Goal: Information Seeking & Learning: Learn about a topic

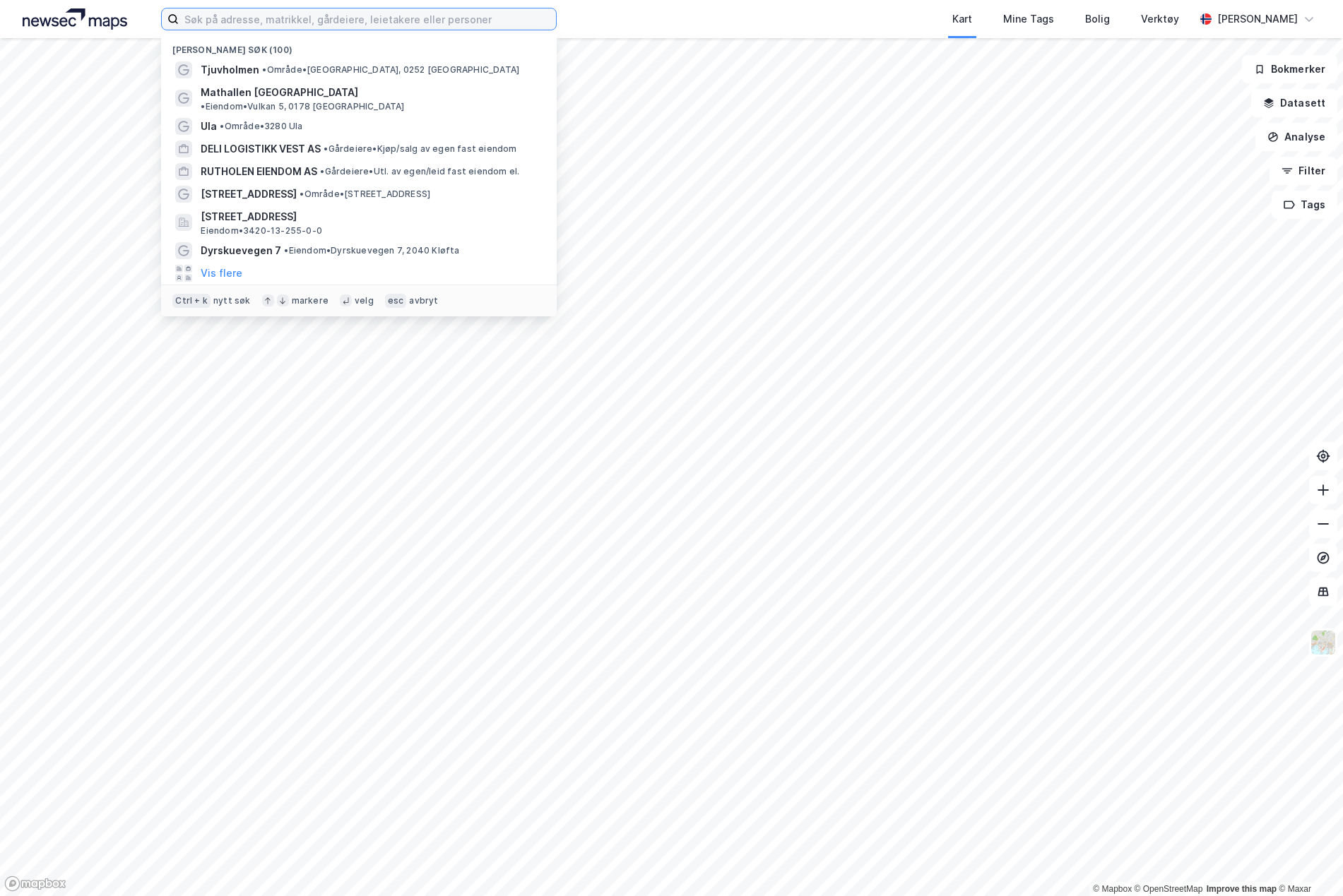
click at [269, 20] on input at bounding box center [367, 19] width 378 height 21
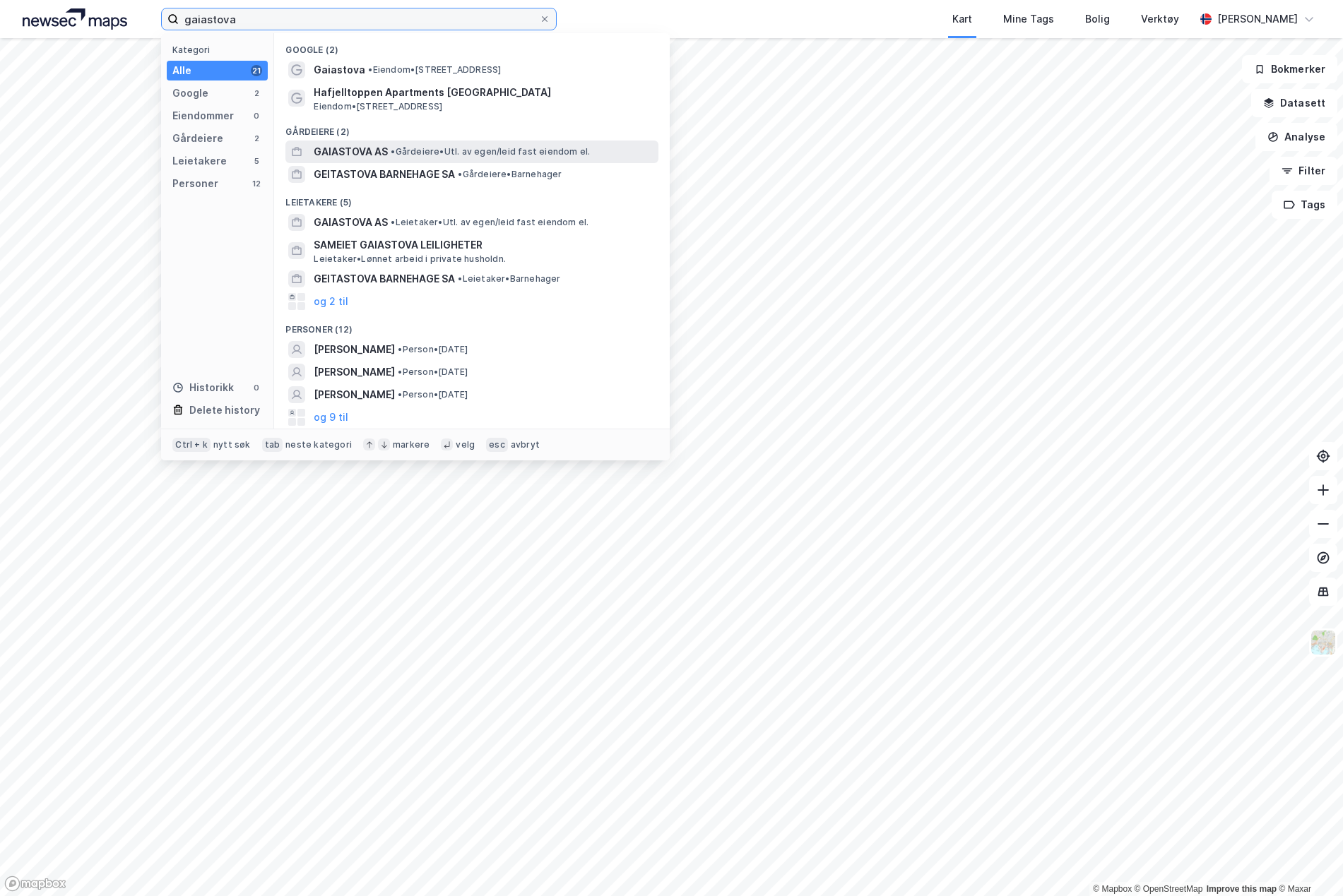
type input "gaiastova"
click at [348, 150] on span "GAIASTOVA AS" at bounding box center [351, 151] width 74 height 17
